Goal: Communication & Community: Answer question/provide support

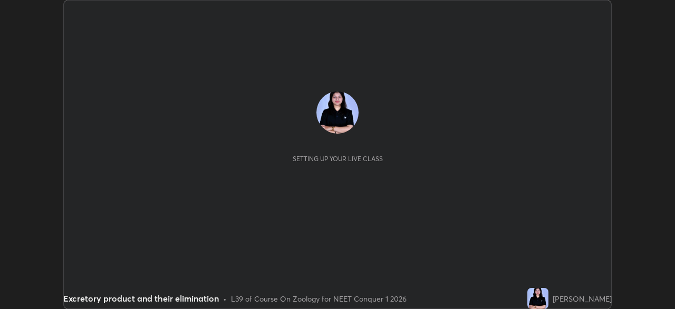
scroll to position [309, 675]
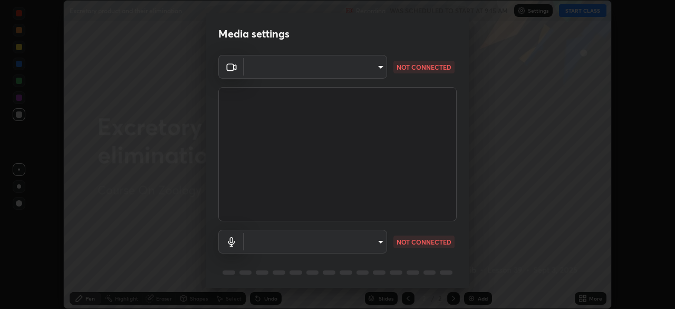
type input "846d0ba8f5080ab81b5b071cdfefeec17a04dc93fe71064fe08a1f5c66129023"
type input "communications"
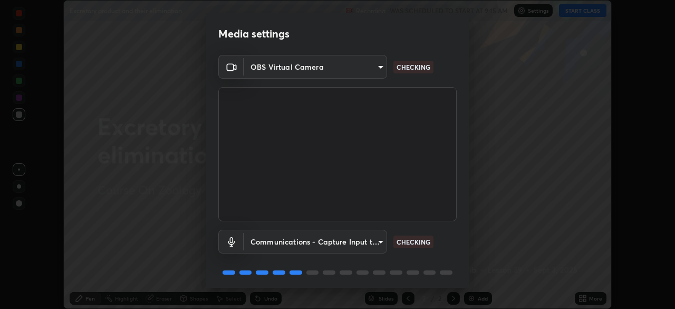
scroll to position [37, 0]
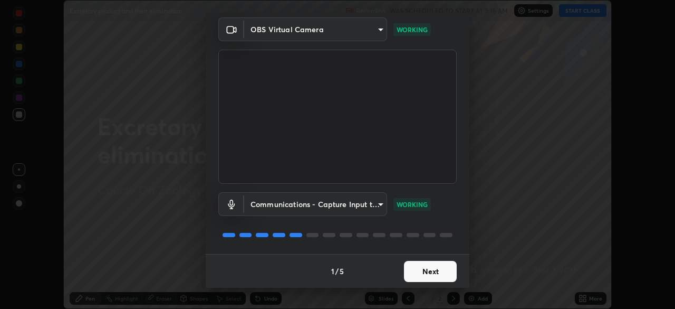
click at [428, 272] on button "Next" at bounding box center [430, 271] width 53 height 21
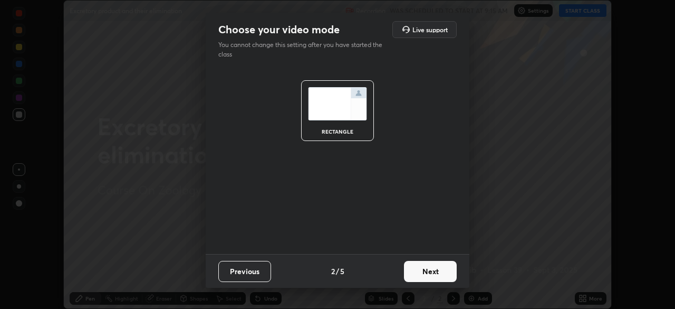
click at [434, 274] on button "Next" at bounding box center [430, 271] width 53 height 21
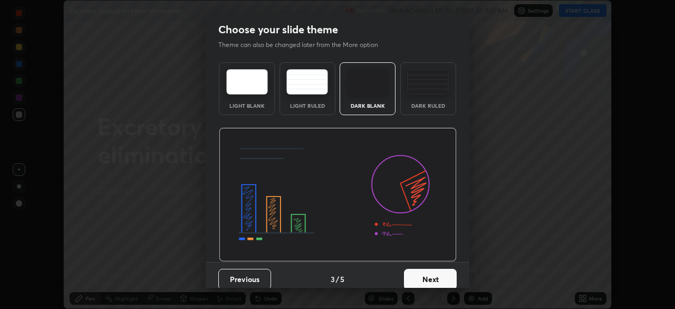
click at [437, 276] on button "Next" at bounding box center [430, 279] width 53 height 21
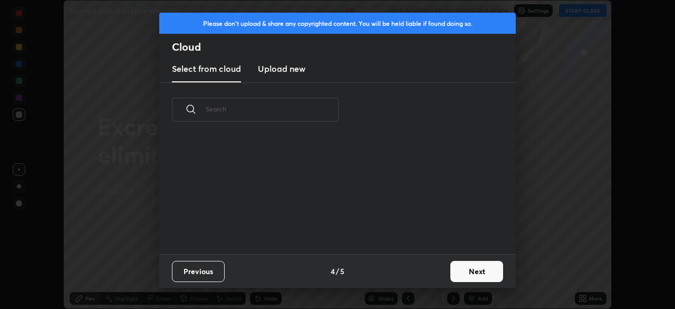
click at [441, 280] on div "Previous 4 / 5 Next" at bounding box center [337, 271] width 357 height 34
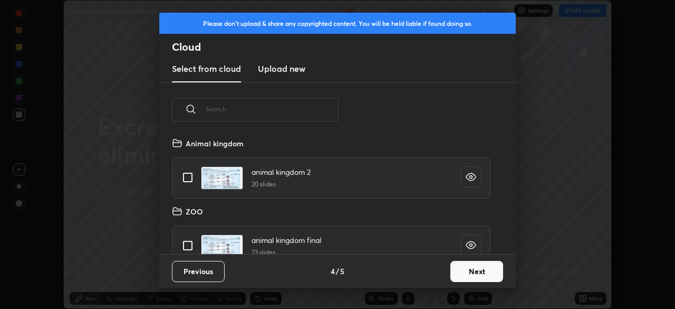
scroll to position [117, 339]
click at [457, 275] on button "Next" at bounding box center [477, 271] width 53 height 21
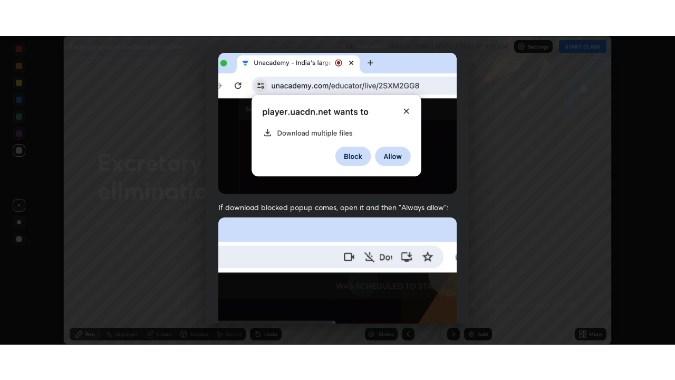
scroll to position [253, 0]
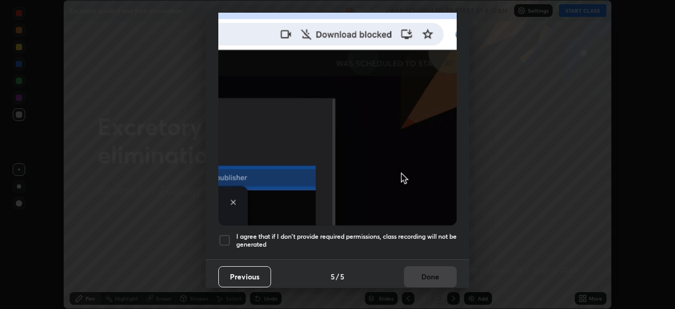
click at [441, 251] on div "Allow "Download multiple files" if prompted: If download blocked popup comes, o…" at bounding box center [338, 37] width 264 height 444
click at [434, 280] on div "Previous 5 / 5 Done" at bounding box center [338, 276] width 264 height 34
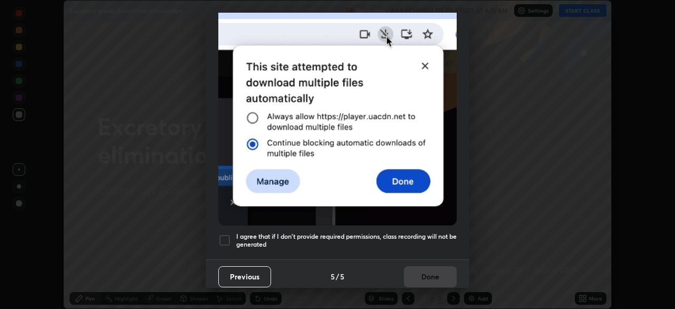
click at [443, 236] on h5 "I agree that if I don't provide required permissions, class recording will not …" at bounding box center [346, 240] width 221 height 16
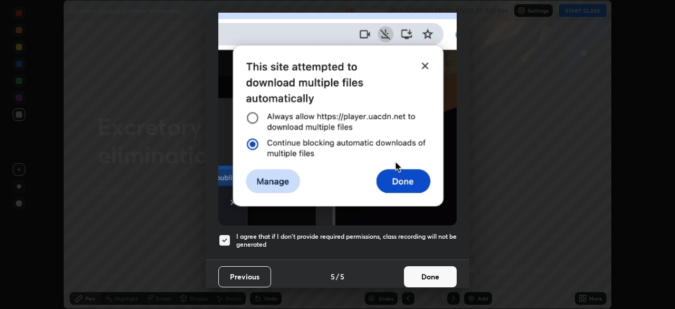
click at [424, 266] on button "Done" at bounding box center [430, 276] width 53 height 21
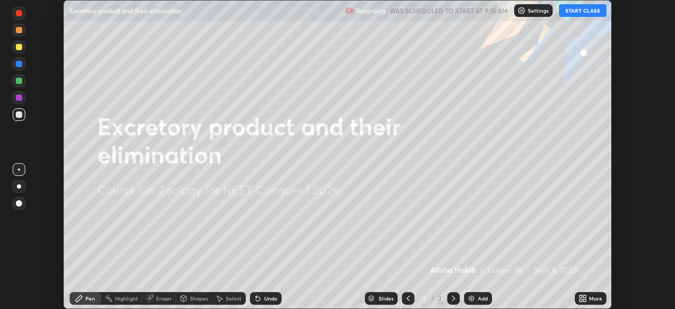
click at [581, 12] on button "START CLASS" at bounding box center [582, 10] width 47 height 13
click at [582, 301] on icon at bounding box center [581, 300] width 3 height 3
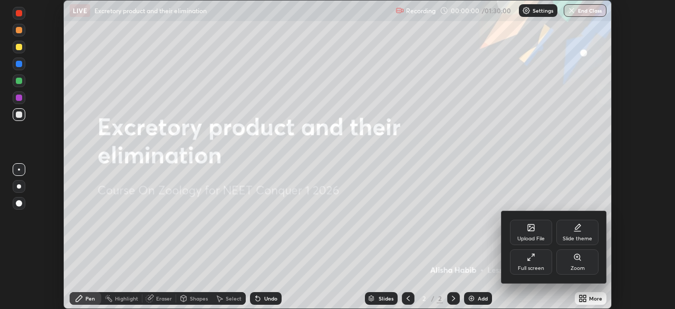
click at [534, 268] on div "Full screen" at bounding box center [531, 267] width 26 height 5
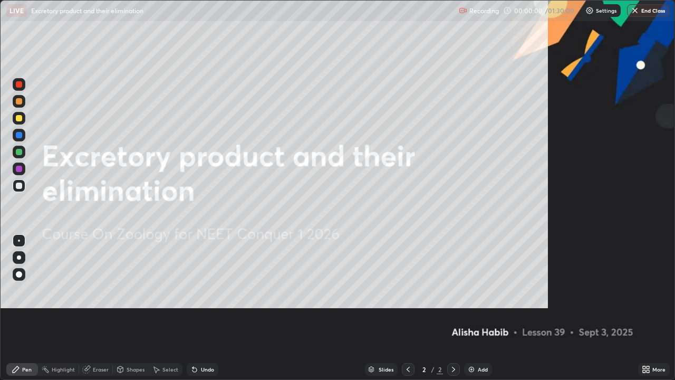
scroll to position [380, 675]
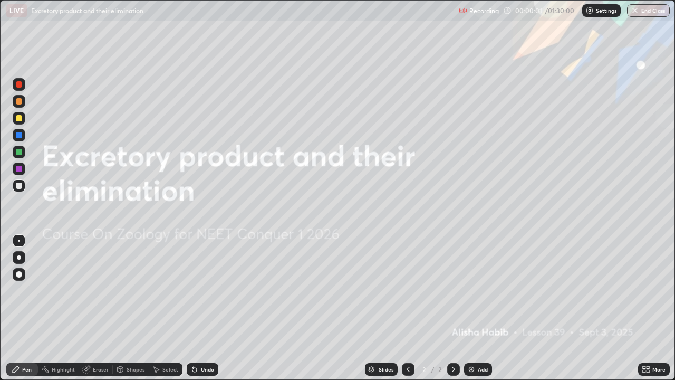
click at [481, 308] on div "Add" at bounding box center [483, 369] width 10 height 5
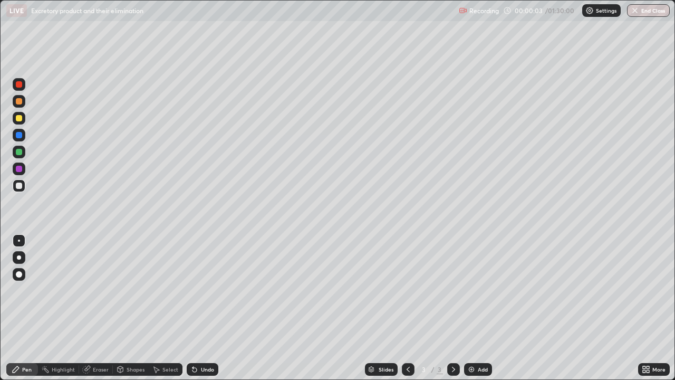
click at [24, 256] on div at bounding box center [19, 257] width 13 height 13
click at [408, 308] on icon at bounding box center [408, 369] width 8 height 8
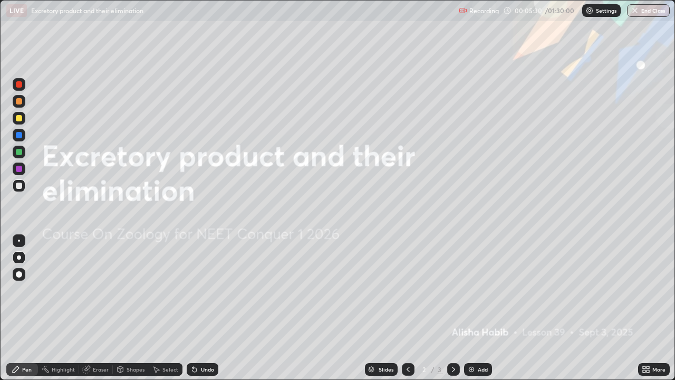
click at [407, 308] on icon at bounding box center [408, 369] width 8 height 8
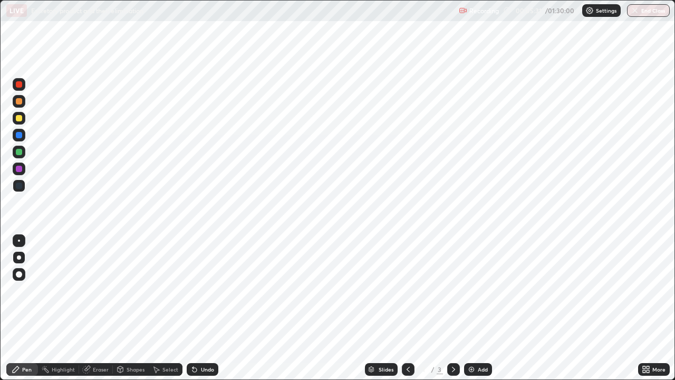
click at [447, 308] on div at bounding box center [453, 369] width 13 height 13
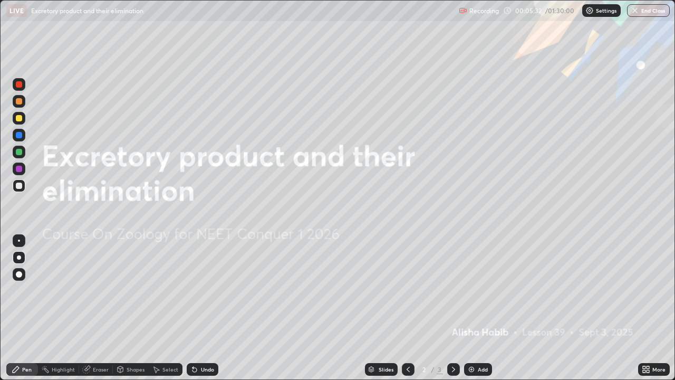
click at [450, 308] on icon at bounding box center [454, 369] width 8 height 8
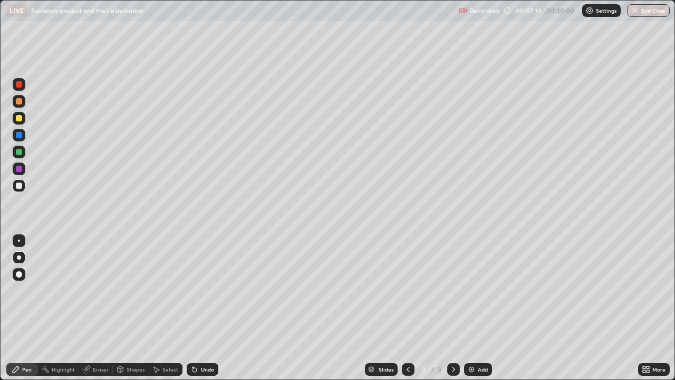
click at [193, 308] on icon at bounding box center [193, 367] width 1 height 1
click at [195, 308] on div "Undo" at bounding box center [203, 369] width 32 height 13
click at [201, 308] on div "Undo" at bounding box center [207, 369] width 13 height 5
click at [21, 99] on div at bounding box center [19, 101] width 6 height 6
click at [471, 308] on img at bounding box center [471, 369] width 8 height 8
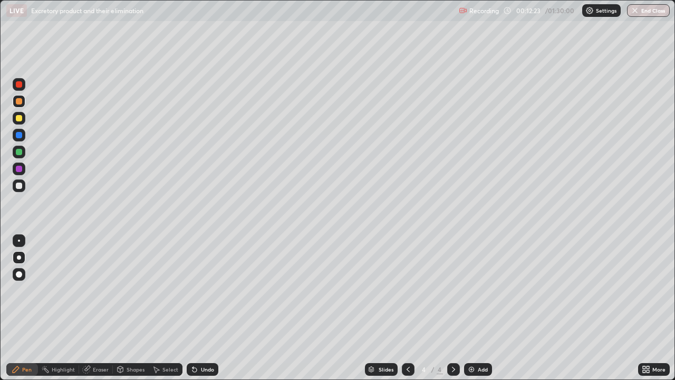
click at [23, 184] on div at bounding box center [19, 185] width 13 height 13
click at [487, 308] on div "Add" at bounding box center [483, 369] width 10 height 5
click at [20, 101] on div at bounding box center [19, 101] width 6 height 6
click at [20, 186] on div at bounding box center [19, 186] width 6 height 6
click at [202, 308] on div "Undo" at bounding box center [203, 369] width 32 height 13
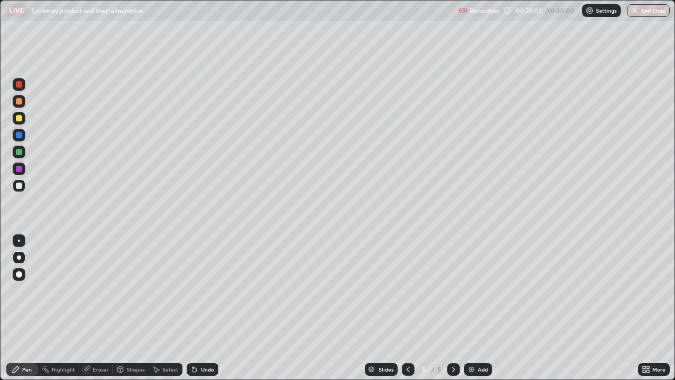
click at [201, 308] on div "Undo" at bounding box center [207, 369] width 13 height 5
click at [189, 308] on div "Undo" at bounding box center [201, 369] width 36 height 21
click at [209, 308] on div "Undo" at bounding box center [203, 369] width 32 height 13
click at [210, 308] on div "Undo" at bounding box center [207, 369] width 13 height 5
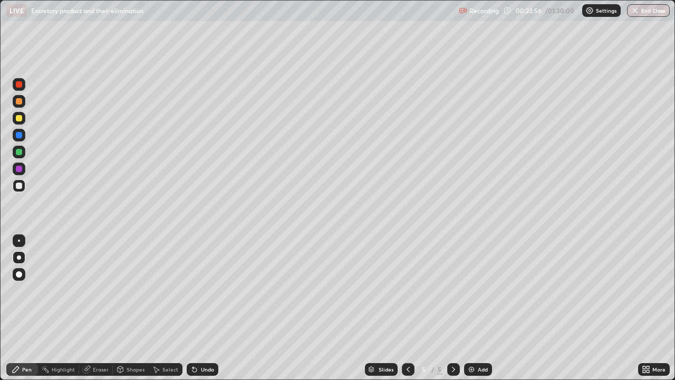
click at [207, 308] on div "Undo" at bounding box center [207, 369] width 13 height 5
click at [199, 308] on div "Undo" at bounding box center [203, 369] width 32 height 13
click at [203, 308] on div "Undo" at bounding box center [207, 369] width 13 height 5
click at [202, 308] on div "Undo" at bounding box center [207, 369] width 13 height 5
click at [482, 308] on div "Add" at bounding box center [483, 369] width 10 height 5
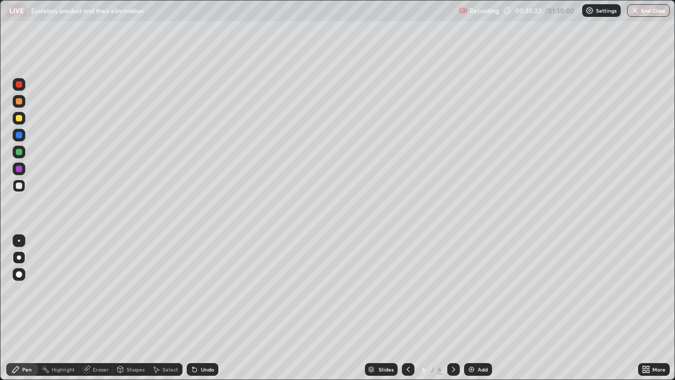
click at [17, 102] on div at bounding box center [19, 101] width 6 height 6
click at [20, 190] on div at bounding box center [19, 185] width 13 height 13
click at [474, 308] on div "Add" at bounding box center [478, 369] width 28 height 13
click at [23, 98] on div at bounding box center [19, 101] width 13 height 13
click at [100, 308] on div "Eraser" at bounding box center [101, 369] width 16 height 5
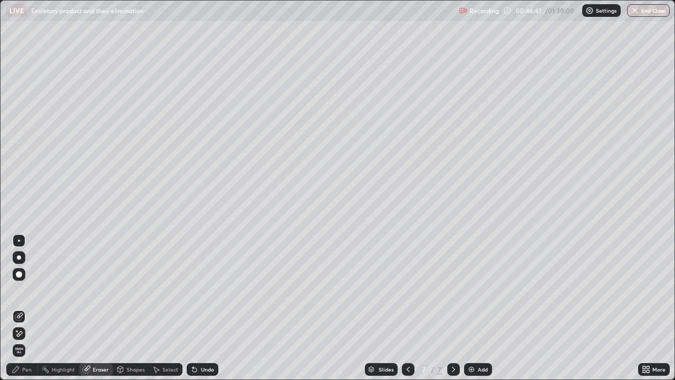
click at [128, 308] on div "Shapes" at bounding box center [136, 369] width 18 height 5
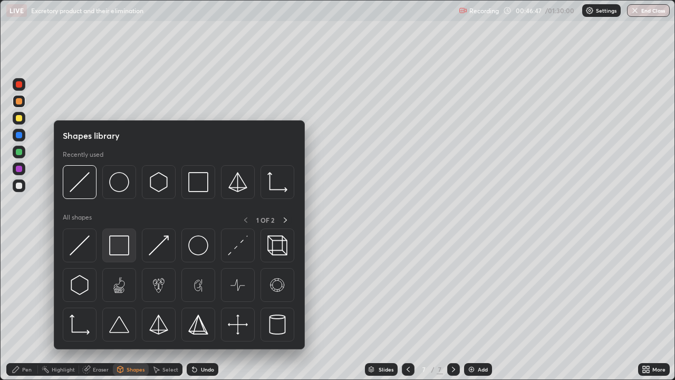
click at [122, 251] on img at bounding box center [119, 245] width 20 height 20
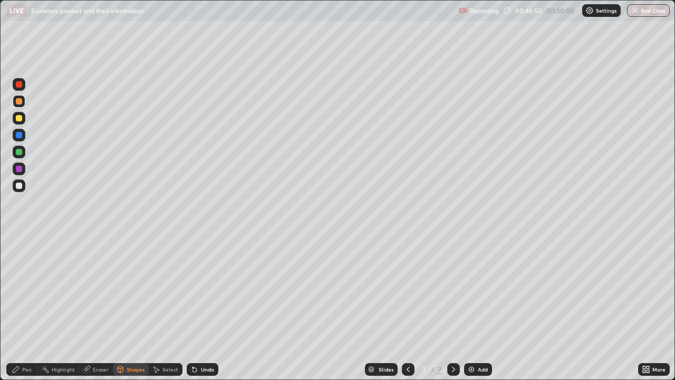
click at [30, 308] on div "Pen" at bounding box center [26, 369] width 9 height 5
click at [23, 185] on div at bounding box center [19, 185] width 13 height 13
click at [474, 308] on img at bounding box center [471, 369] width 8 height 8
click at [93, 308] on div "Eraser" at bounding box center [101, 369] width 16 height 5
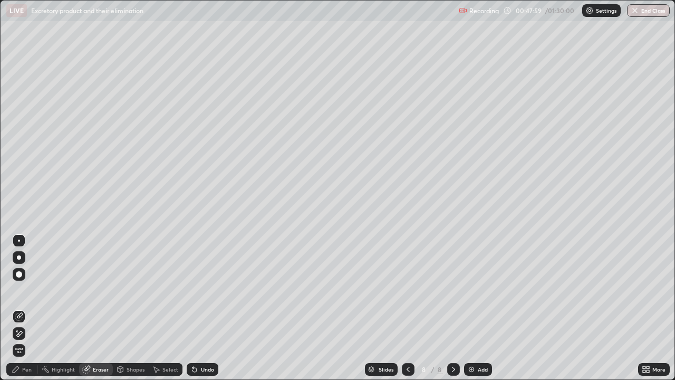
click at [32, 308] on div "Pen" at bounding box center [22, 369] width 32 height 13
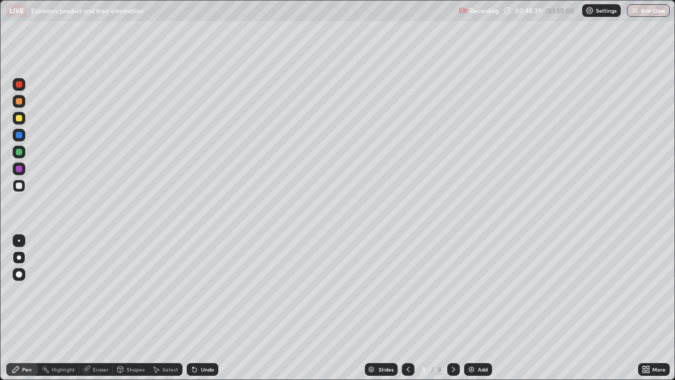
click at [198, 308] on div "Undo" at bounding box center [203, 369] width 32 height 13
click at [201, 308] on div "Undo" at bounding box center [207, 369] width 13 height 5
click at [202, 308] on div "Undo" at bounding box center [207, 369] width 13 height 5
click at [408, 308] on icon at bounding box center [408, 369] width 3 height 5
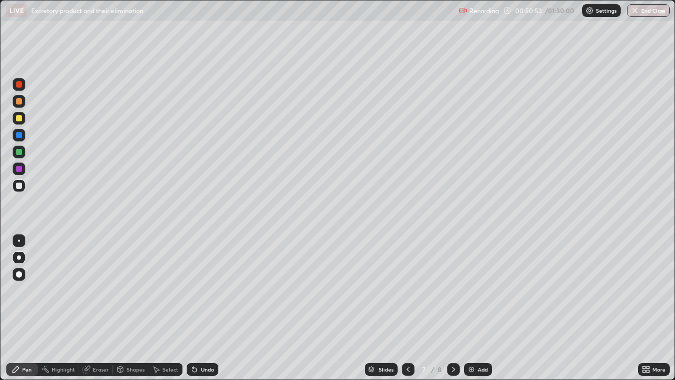
click at [0, 285] on div "Setting up your live class" at bounding box center [337, 190] width 675 height 380
click at [23, 153] on div at bounding box center [19, 152] width 13 height 13
click at [23, 119] on div at bounding box center [19, 118] width 13 height 13
click at [24, 188] on div at bounding box center [19, 185] width 13 height 13
click at [208, 308] on div "Undo" at bounding box center [203, 369] width 32 height 13
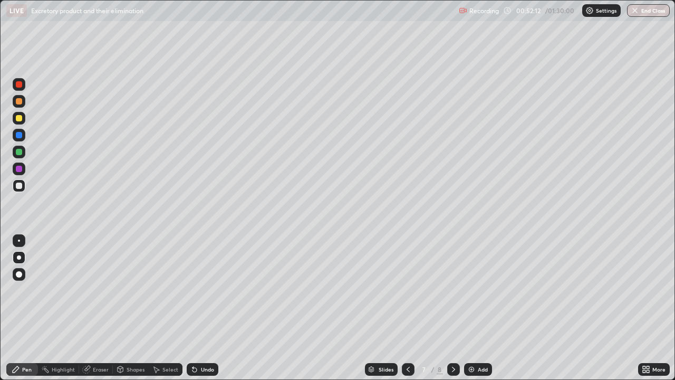
click at [203, 308] on div "Undo" at bounding box center [207, 369] width 13 height 5
click at [205, 308] on div "Undo" at bounding box center [207, 369] width 13 height 5
click at [20, 118] on div at bounding box center [19, 118] width 6 height 6
click at [24, 136] on div at bounding box center [19, 135] width 13 height 13
click at [125, 308] on div "Shapes" at bounding box center [131, 369] width 36 height 13
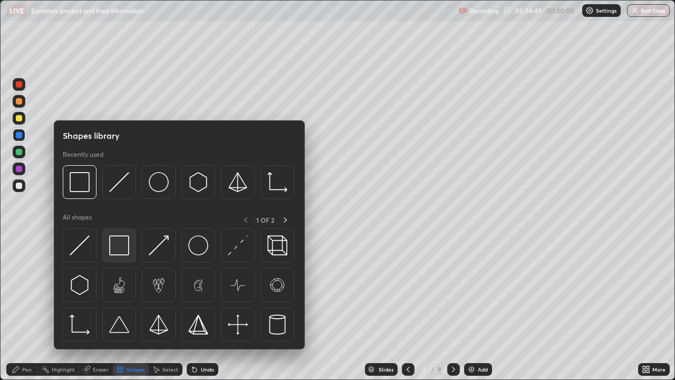
click at [125, 249] on img at bounding box center [119, 245] width 20 height 20
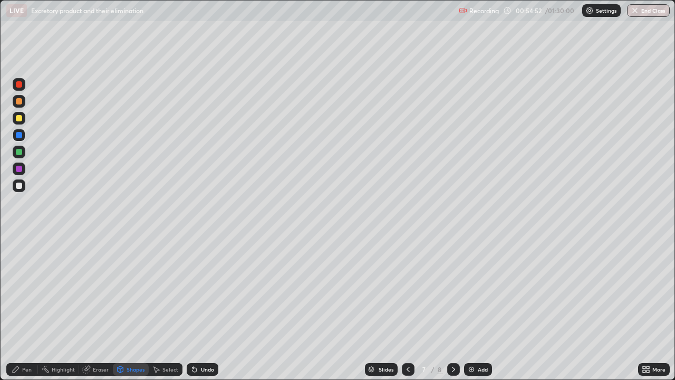
click at [25, 308] on div "Pen" at bounding box center [26, 369] width 9 height 5
click at [204, 308] on div "Undo" at bounding box center [207, 369] width 13 height 5
click at [202, 308] on div "Undo" at bounding box center [203, 369] width 32 height 13
click at [203, 308] on div "Undo" at bounding box center [207, 369] width 13 height 5
click at [204, 308] on div "Undo" at bounding box center [203, 369] width 32 height 13
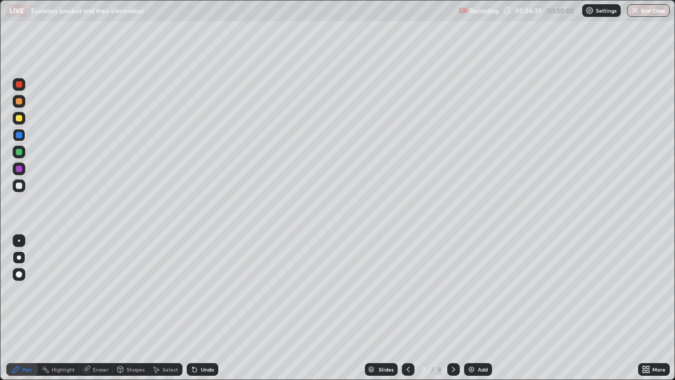
click at [24, 187] on div at bounding box center [19, 185] width 13 height 13
click at [606, 308] on div "Slides 7 / 8 Add" at bounding box center [428, 369] width 420 height 21
click at [95, 308] on div "Eraser" at bounding box center [96, 369] width 34 height 13
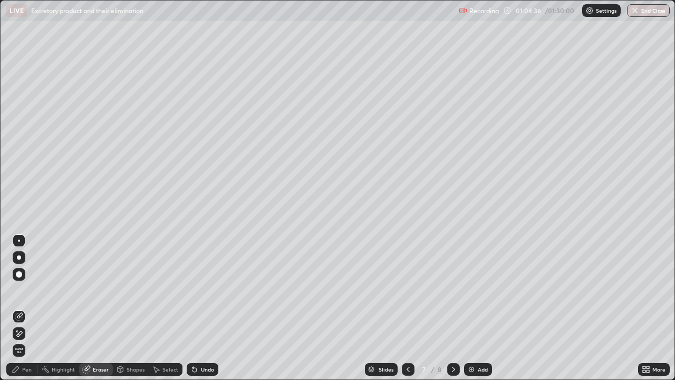
click at [32, 308] on div "Pen" at bounding box center [22, 369] width 32 height 13
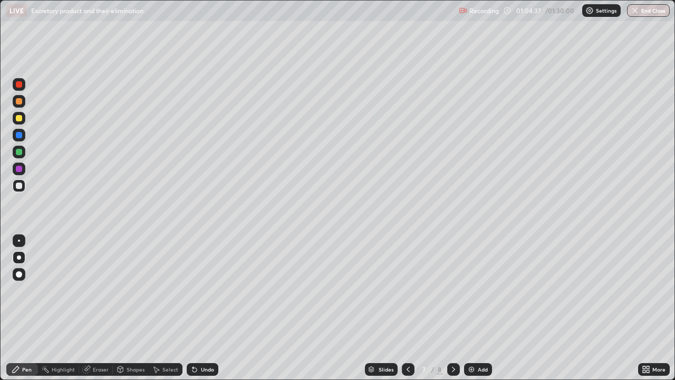
click at [97, 308] on div "Eraser" at bounding box center [101, 369] width 16 height 5
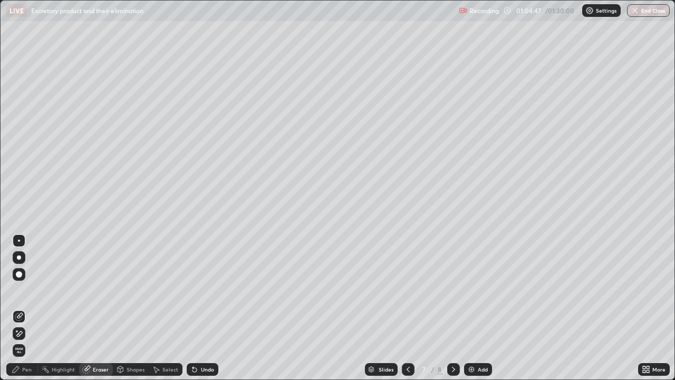
click at [32, 308] on div "Pen" at bounding box center [22, 369] width 32 height 13
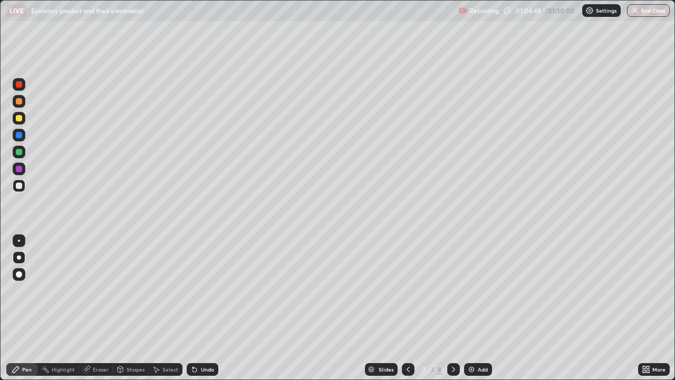
click at [18, 102] on div at bounding box center [19, 101] width 6 height 6
click at [19, 187] on div at bounding box center [19, 186] width 6 height 6
click at [101, 308] on div "Eraser" at bounding box center [101, 369] width 16 height 5
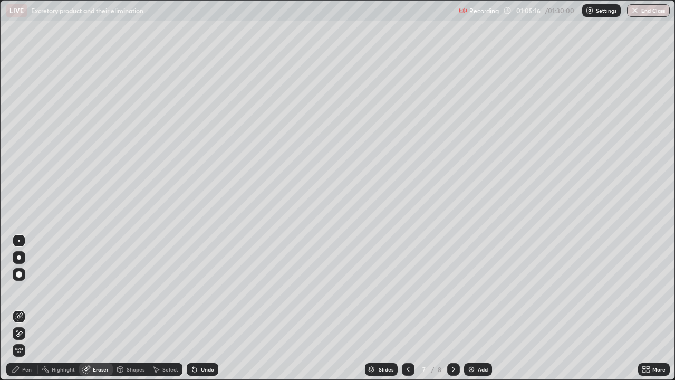
click at [32, 308] on div "Pen" at bounding box center [22, 369] width 32 height 13
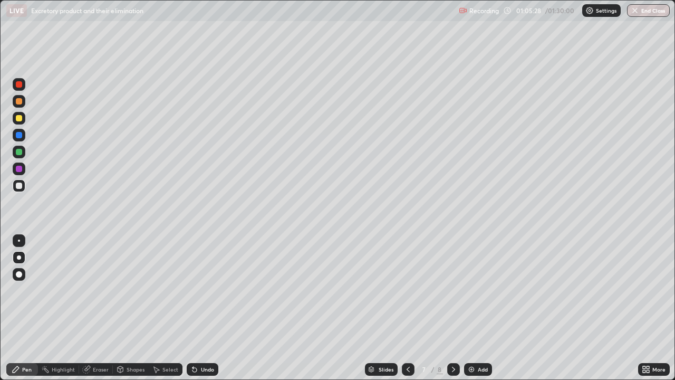
click at [23, 135] on div at bounding box center [19, 135] width 13 height 13
click at [23, 152] on div at bounding box center [19, 152] width 13 height 13
click at [23, 119] on div at bounding box center [19, 118] width 13 height 13
click at [25, 188] on div at bounding box center [19, 185] width 13 height 13
click at [98, 308] on div "Eraser" at bounding box center [101, 369] width 16 height 5
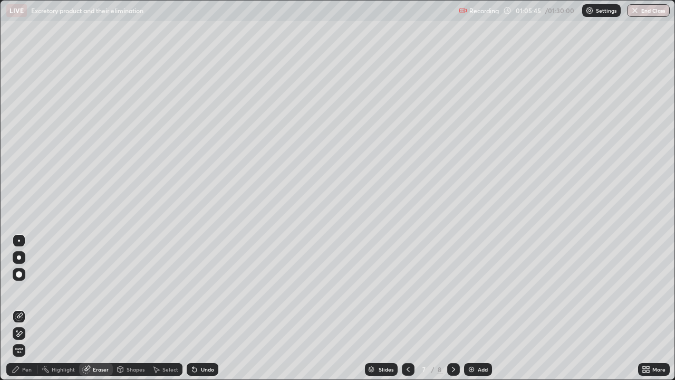
click at [31, 308] on div "Pen" at bounding box center [22, 369] width 32 height 13
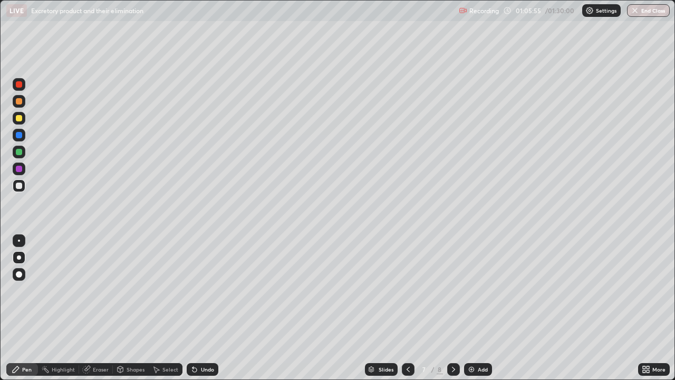
click at [96, 308] on div "Eraser" at bounding box center [101, 369] width 16 height 5
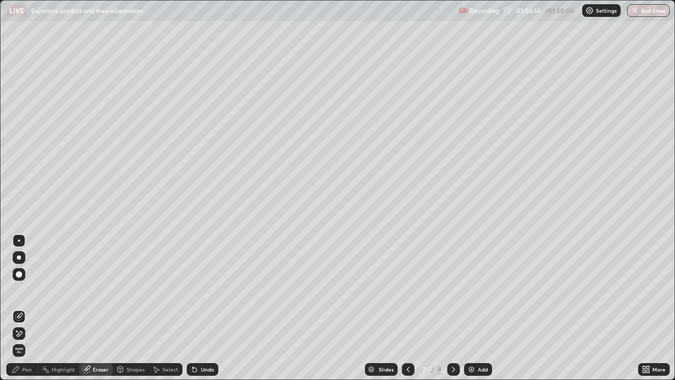
click at [29, 308] on div "Pen" at bounding box center [26, 369] width 9 height 5
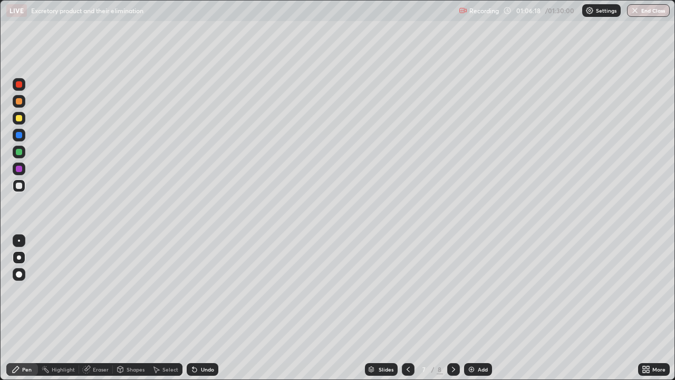
click at [100, 308] on div "Eraser" at bounding box center [101, 369] width 16 height 5
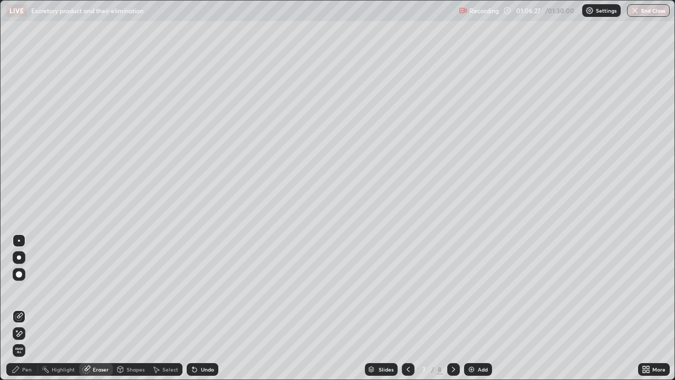
click at [33, 308] on div "Pen" at bounding box center [22, 369] width 32 height 13
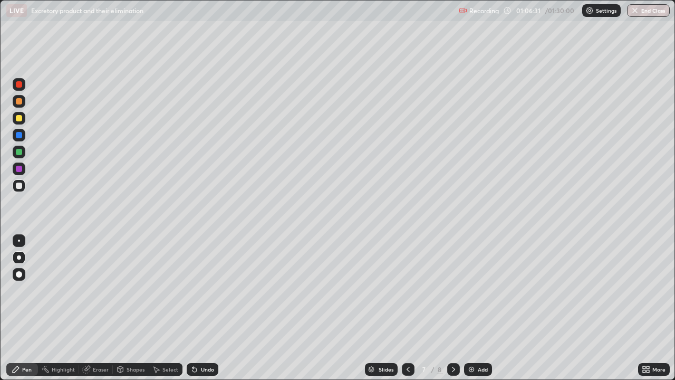
click at [102, 308] on div "Eraser" at bounding box center [101, 369] width 16 height 5
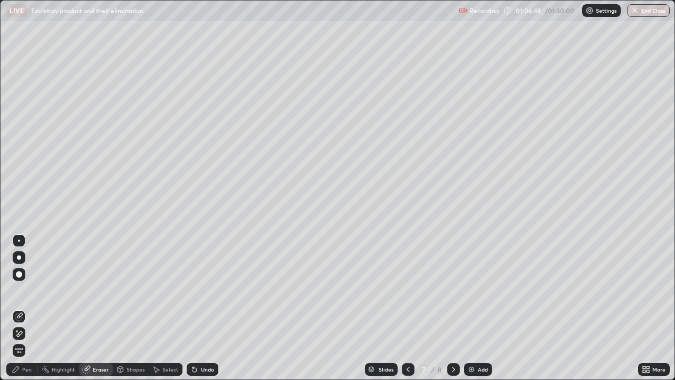
click at [27, 308] on div "Pen" at bounding box center [26, 369] width 9 height 5
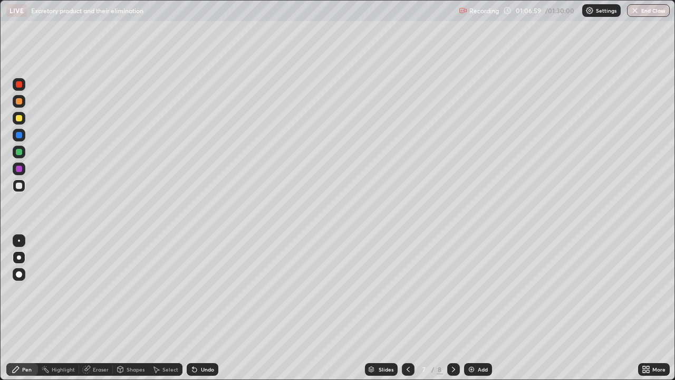
click at [18, 135] on div at bounding box center [19, 135] width 6 height 6
click at [99, 308] on div "Eraser" at bounding box center [96, 369] width 34 height 13
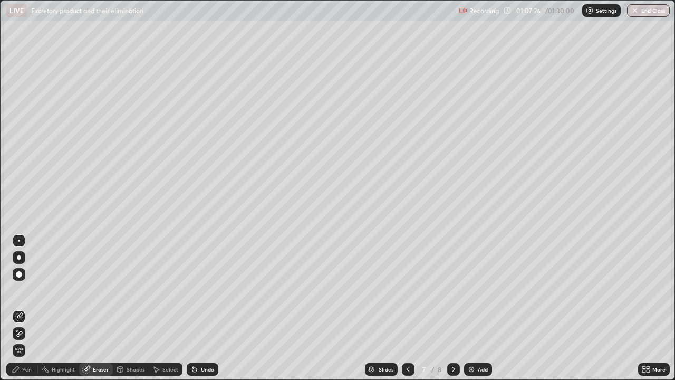
click at [26, 308] on div "Pen" at bounding box center [22, 369] width 32 height 13
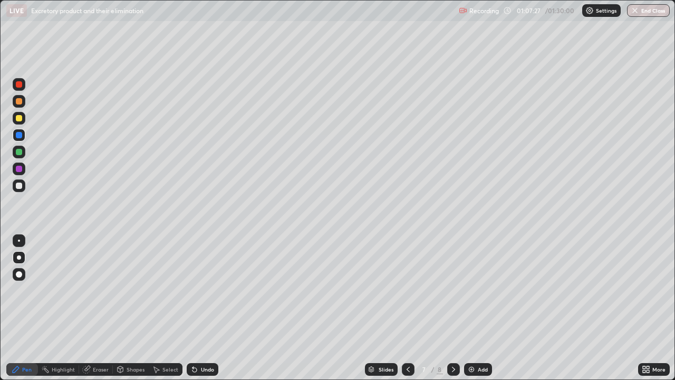
click at [24, 191] on div at bounding box center [19, 185] width 13 height 17
click at [357, 308] on div "Slides 7 / 8 Add" at bounding box center [428, 369] width 420 height 21
click at [453, 308] on icon at bounding box center [454, 369] width 8 height 8
click at [482, 308] on div "Add" at bounding box center [483, 369] width 10 height 5
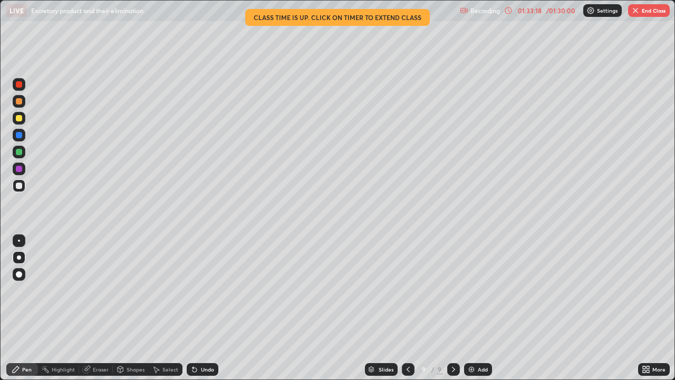
click at [644, 9] on button "End Class" at bounding box center [649, 10] width 42 height 13
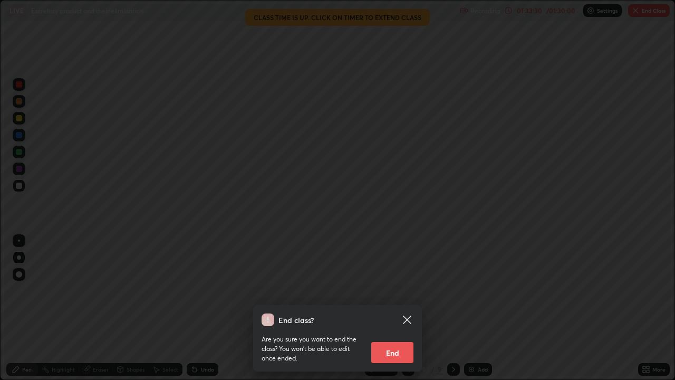
click at [394, 308] on button "End" at bounding box center [392, 352] width 42 height 21
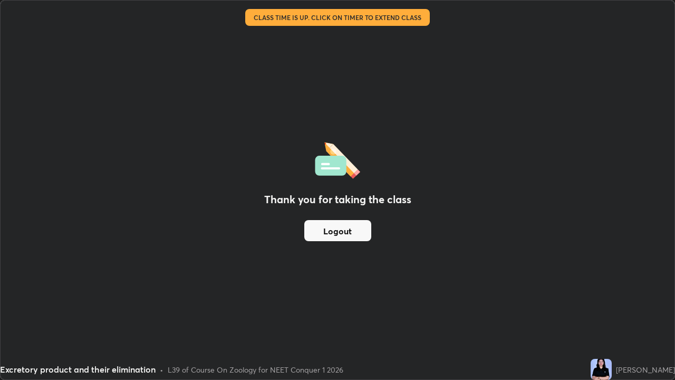
click at [349, 233] on button "Logout" at bounding box center [337, 230] width 67 height 21
